Goal: Check status: Check status

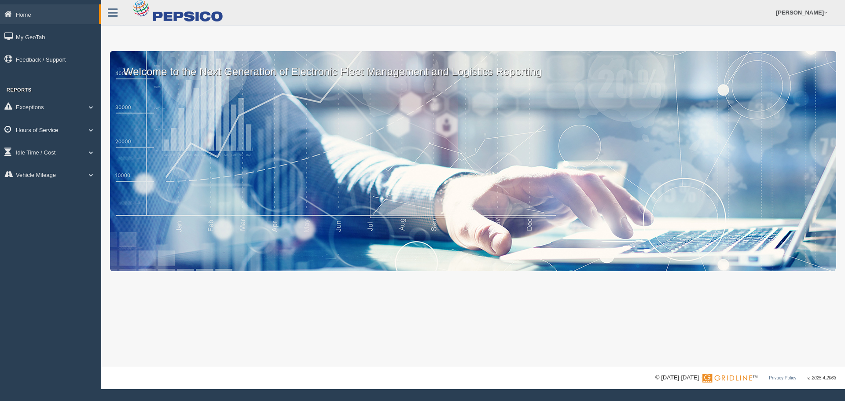
click at [76, 128] on link "Hours of Service" at bounding box center [50, 130] width 101 height 20
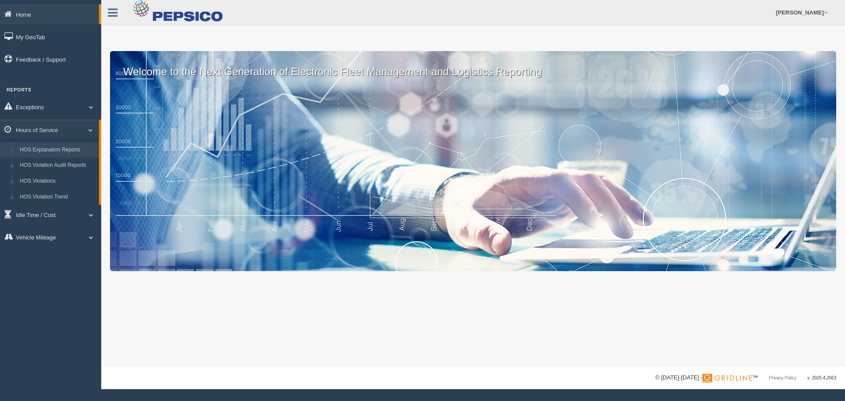
click at [62, 151] on link "HOS Explanation Reports" at bounding box center [57, 150] width 83 height 16
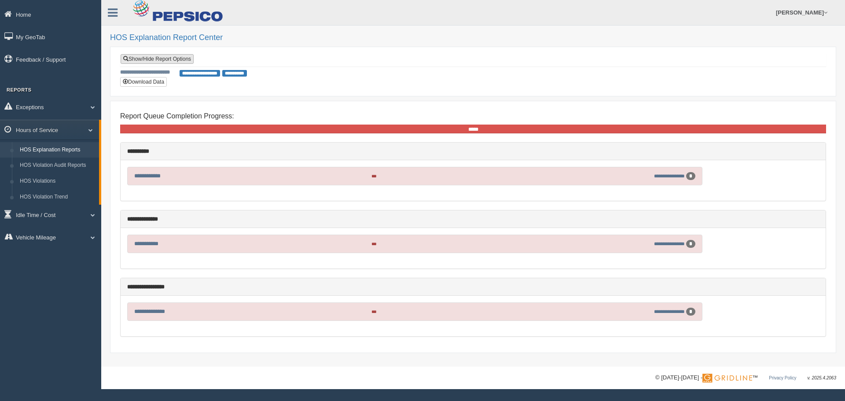
click at [181, 56] on link "Show/Hide Report Options" at bounding box center [157, 59] width 73 height 10
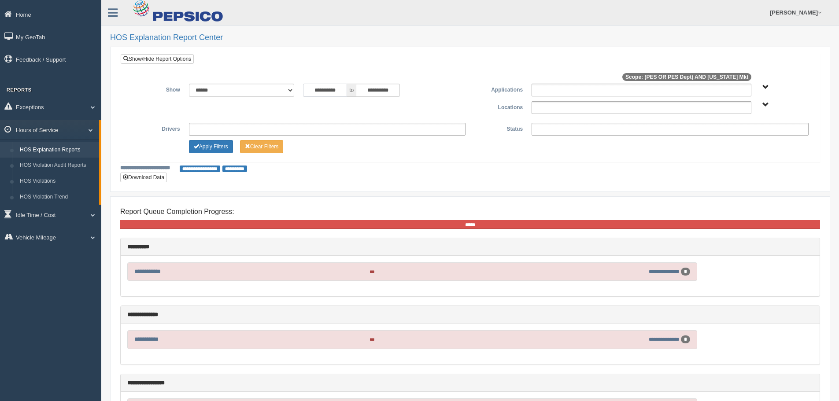
click at [339, 89] on input "**********" at bounding box center [325, 90] width 44 height 13
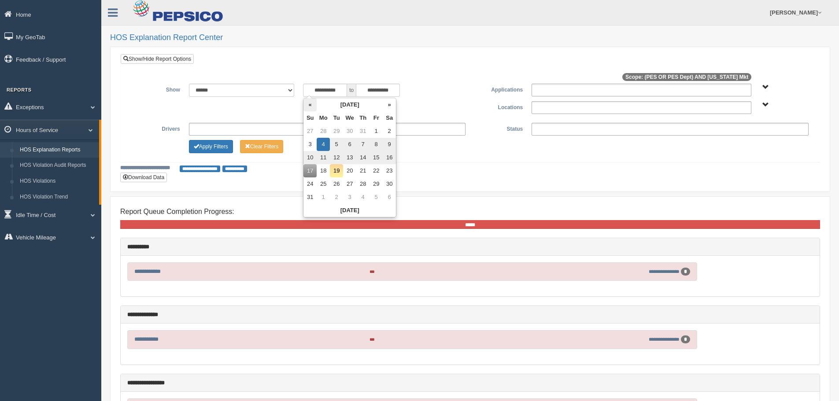
click at [312, 108] on th "«" at bounding box center [309, 104] width 13 height 13
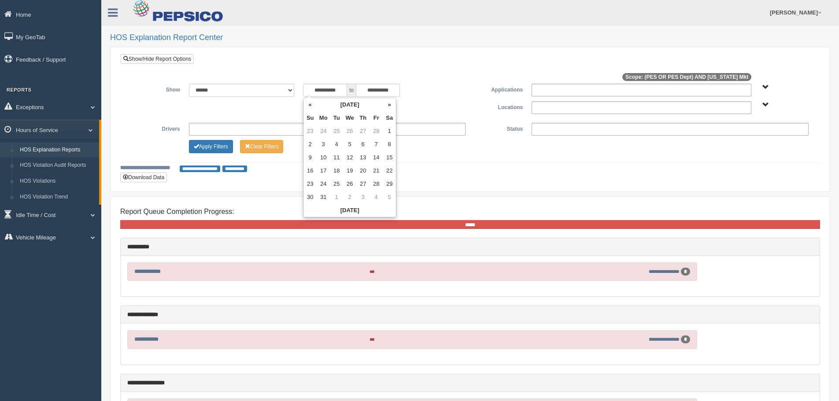
click at [312, 108] on th "«" at bounding box center [309, 104] width 13 height 13
click at [386, 107] on th "»" at bounding box center [389, 104] width 13 height 13
click at [308, 103] on th "«" at bounding box center [309, 104] width 13 height 13
click at [354, 181] on td "26" at bounding box center [349, 183] width 13 height 13
type input "**********"
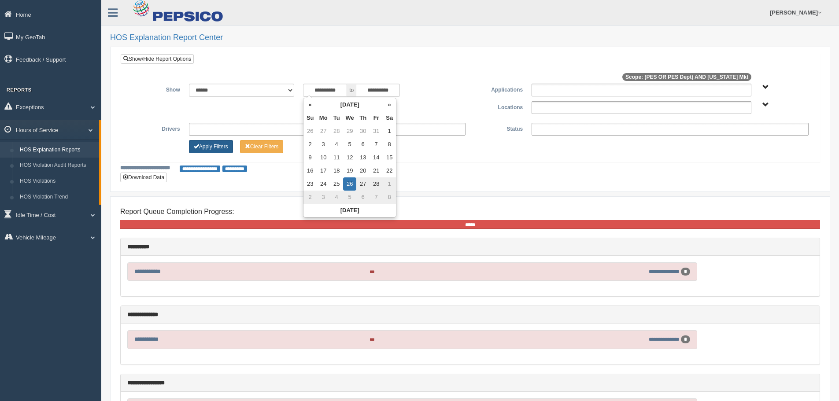
click at [216, 148] on button "Apply Filters" at bounding box center [211, 146] width 44 height 13
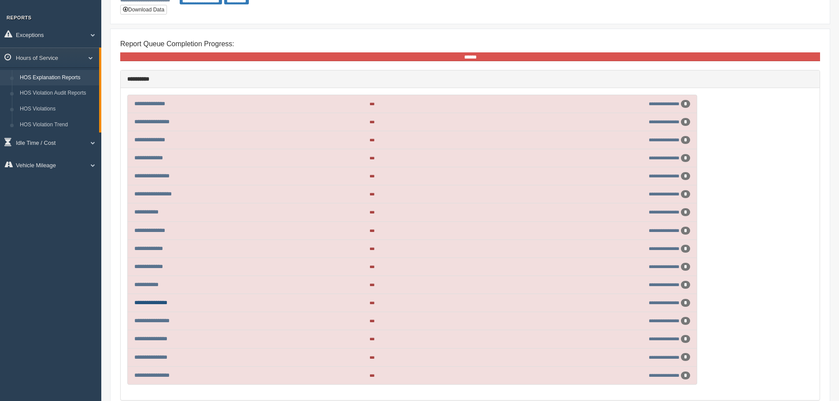
scroll to position [88, 0]
